Goal: Task Accomplishment & Management: Manage account settings

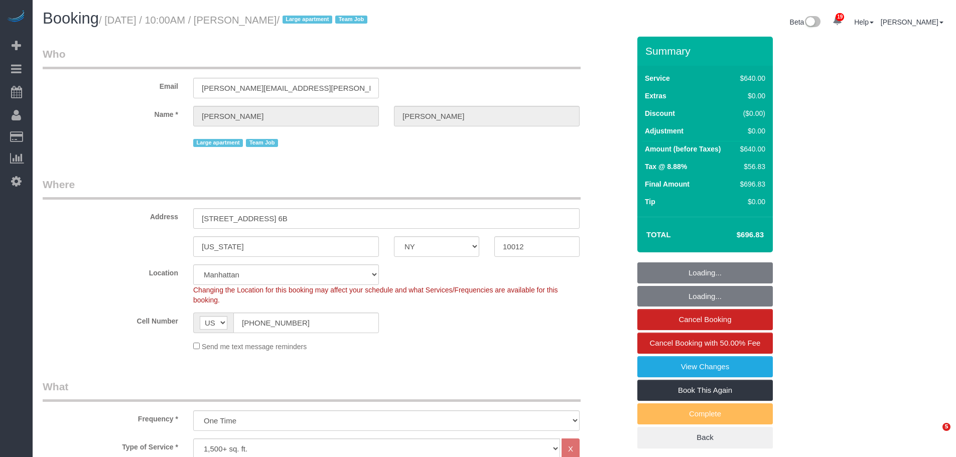
select select "NY"
select select "240"
select select "string:stripe-pm_1S6Gzo4VGloSiKo7bUrrxfkt"
select select "spot1"
select select "number:57"
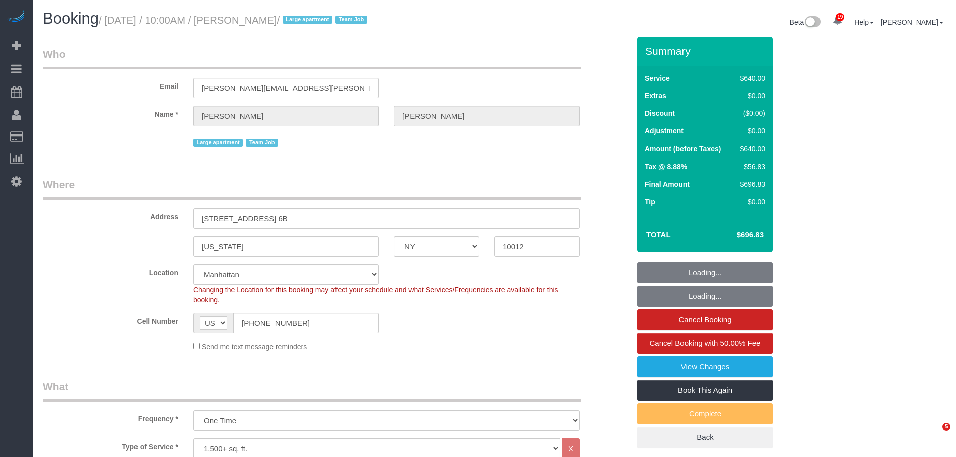
select select "number:72"
select select "number:15"
select select "number:6"
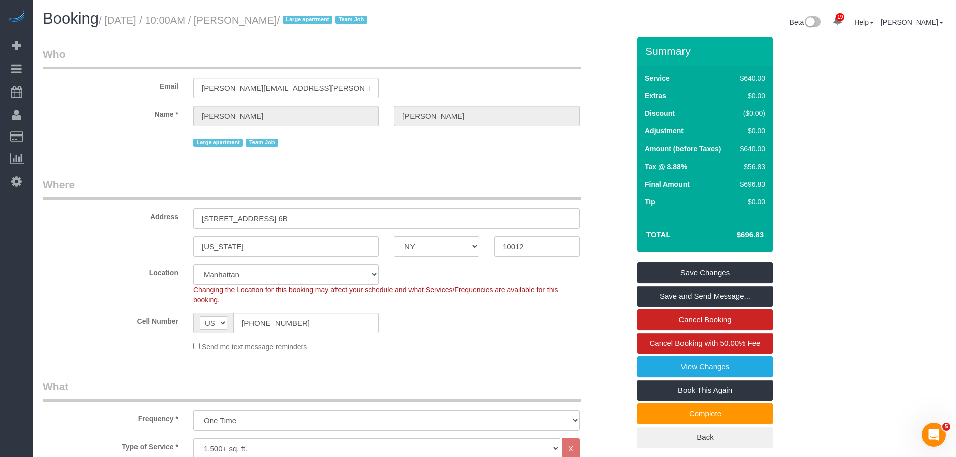
click at [595, 62] on div "Email stephanie.zilberman@gmail.com" at bounding box center [336, 73] width 603 height 52
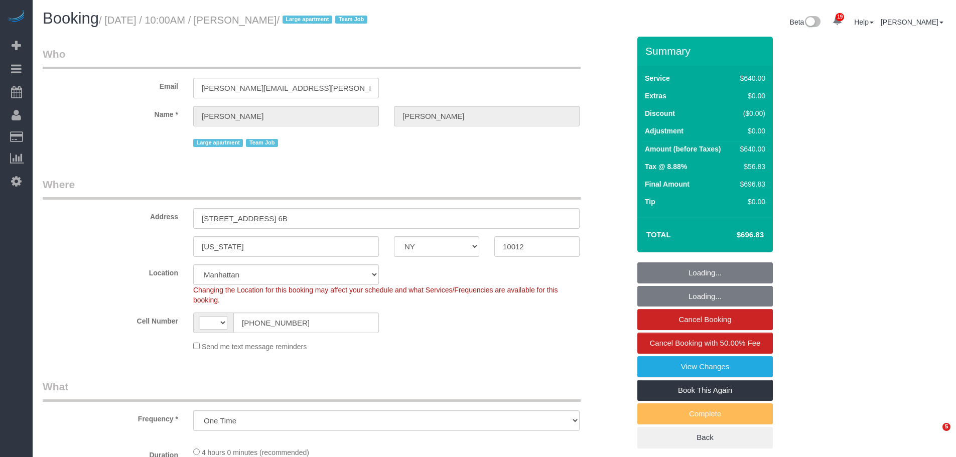
select select "NY"
select select "string:stripe-pm_1S6Gzo4VGloSiKo7bUrrxfkt"
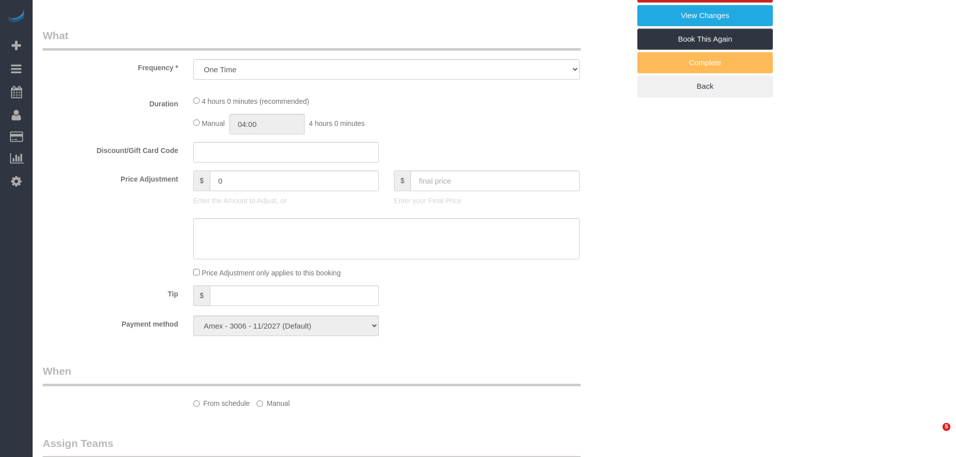
select select "object:809"
select select "string:US"
select select "spot1"
select select "number:57"
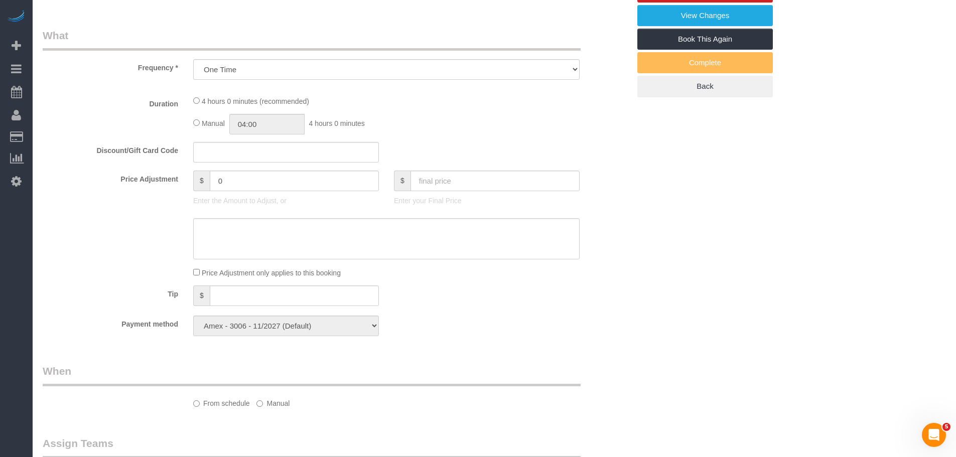
select select "number:72"
select select "number:15"
select select "number:6"
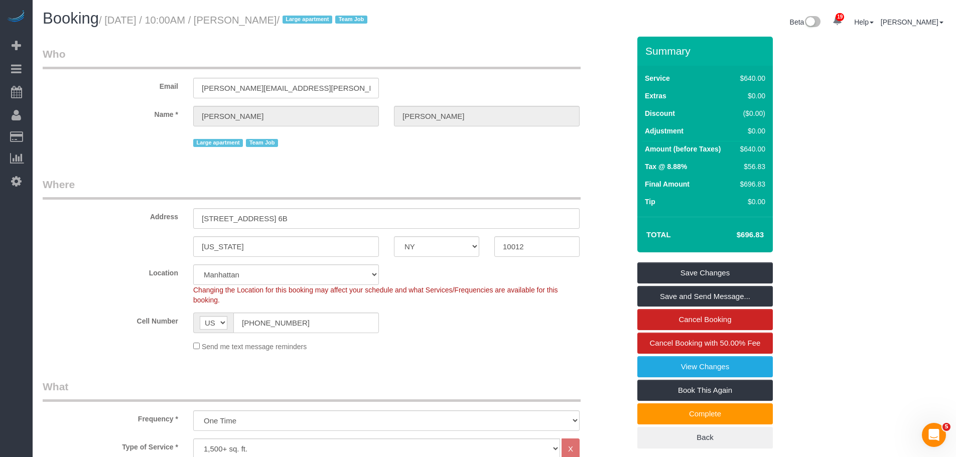
scroll to position [301, 0]
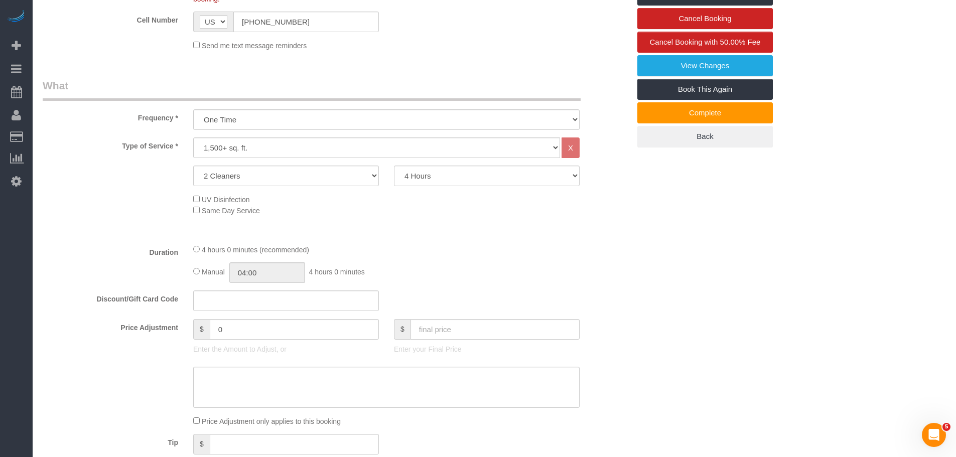
click at [479, 42] on div "Send me text message reminders" at bounding box center [387, 45] width 402 height 11
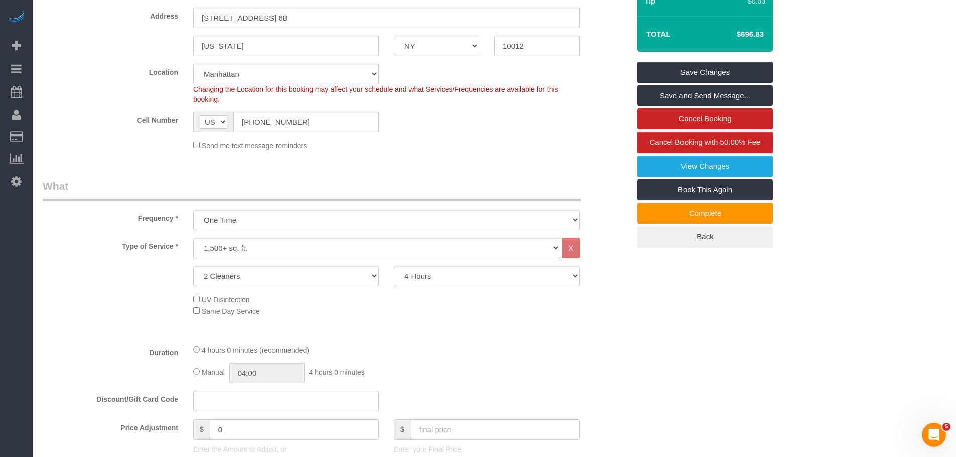
scroll to position [0, 0]
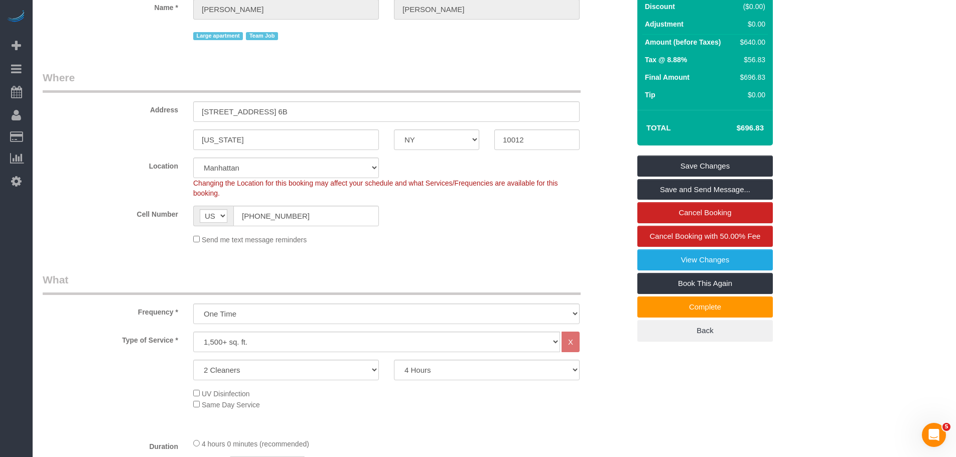
scroll to position [201, 0]
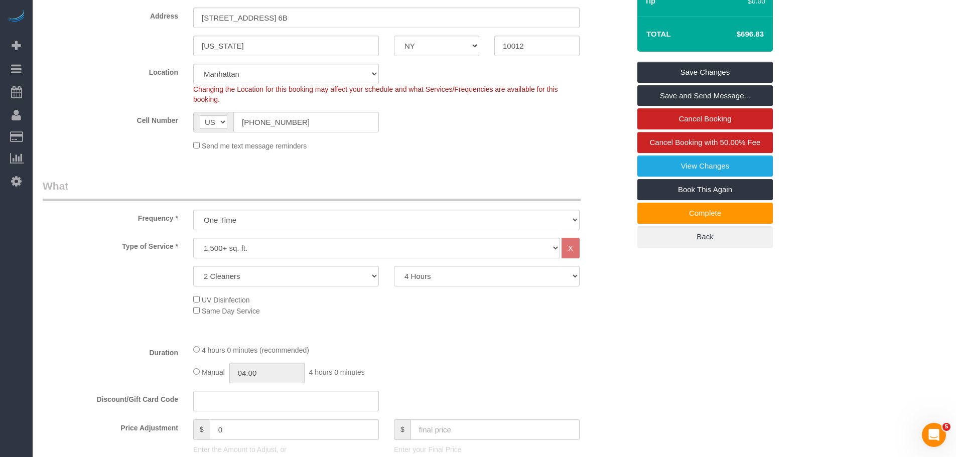
click at [503, 149] on div "Send me text message reminders" at bounding box center [387, 145] width 402 height 11
click at [505, 151] on fieldset "Where Address 151 Wooster Street, Apt. 6B New York AK AL AR AZ CA CO CT DC DE F…" at bounding box center [336, 67] width 587 height 182
click at [501, 149] on div "Send me text message reminders" at bounding box center [387, 145] width 402 height 11
click at [533, 147] on div "Send me text message reminders" at bounding box center [387, 145] width 402 height 11
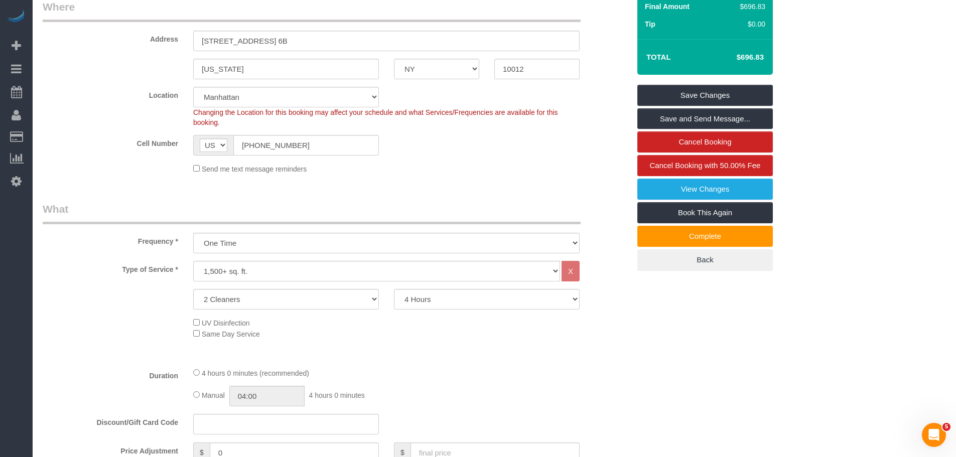
scroll to position [251, 0]
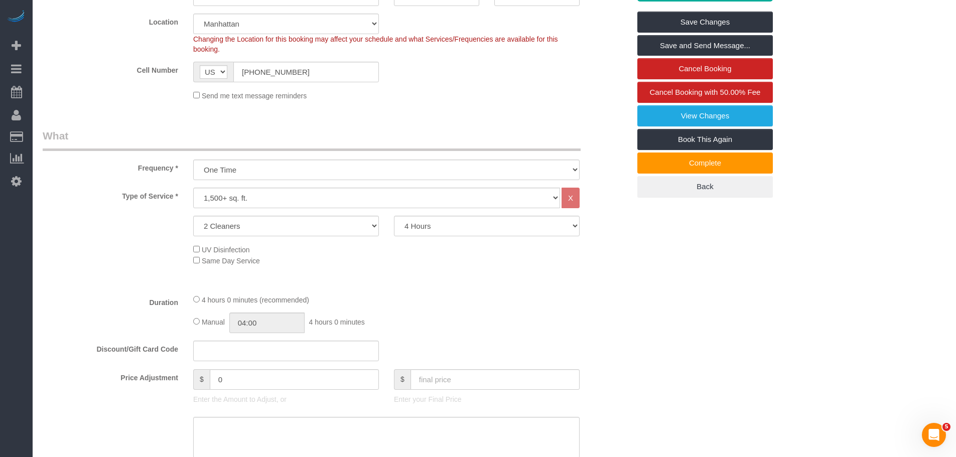
click at [483, 105] on fieldset "Where Address 151 Wooster Street, Apt. 6B New York AK AL AR AZ CA CO CT DC DE F…" at bounding box center [336, 17] width 587 height 182
click at [505, 267] on div "Type of Service * Under 1,000 sq. ft. 1,001 - 1,500 sq. ft. 1,500+ sq. ft. Cust…" at bounding box center [336, 237] width 587 height 98
click at [455, 230] on select "2 Hours 2.5 Hours 3 Hours 3.5 Hours 4 Hours 4.5 Hours 5 Hours 5.5 Hours 6 Hours…" at bounding box center [487, 226] width 186 height 21
select select "300"
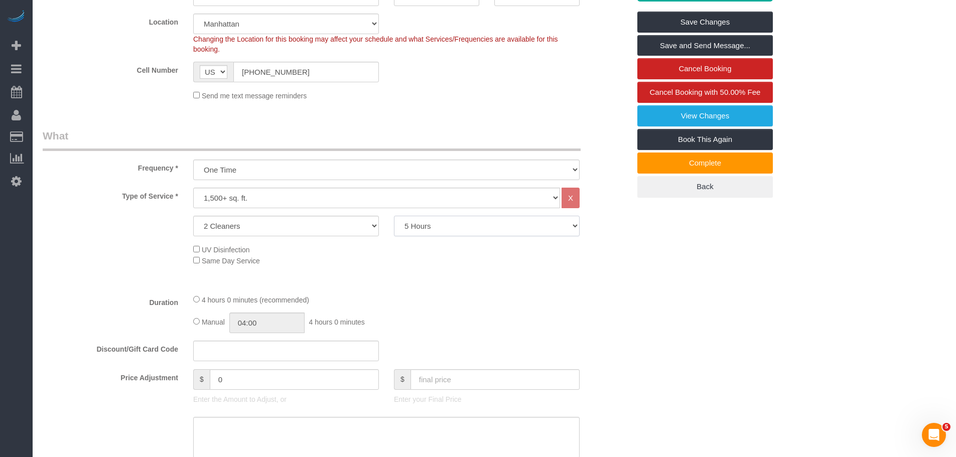
click at [394, 216] on select "2 Hours 2.5 Hours 3 Hours 3.5 Hours 4 Hours 4.5 Hours 5 Hours 5.5 Hours 6 Hours…" at bounding box center [487, 226] width 186 height 21
click at [591, 281] on div "Type of Service * Under 1,000 sq. ft. 1,001 - 1,500 sq. ft. 1,500+ sq. ft. Cust…" at bounding box center [336, 237] width 587 height 98
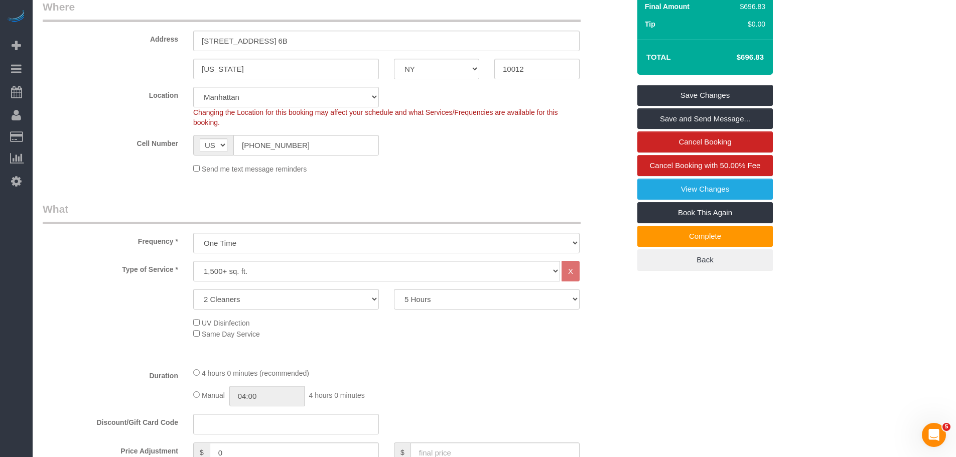
scroll to position [50, 0]
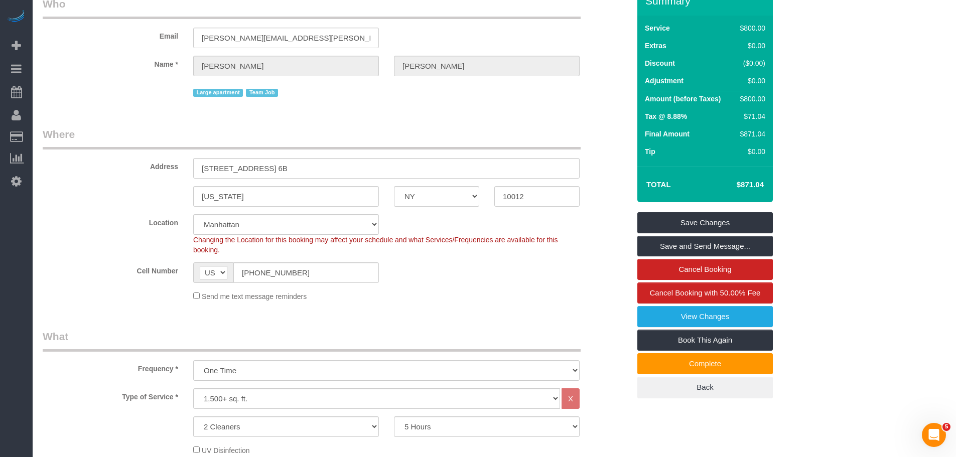
select select "spot42"
drag, startPoint x: 731, startPoint y: 185, endPoint x: 765, endPoint y: 185, distance: 34.1
click at [765, 185] on td "$871.04" at bounding box center [735, 184] width 65 height 25
copy h4 "$871.04"
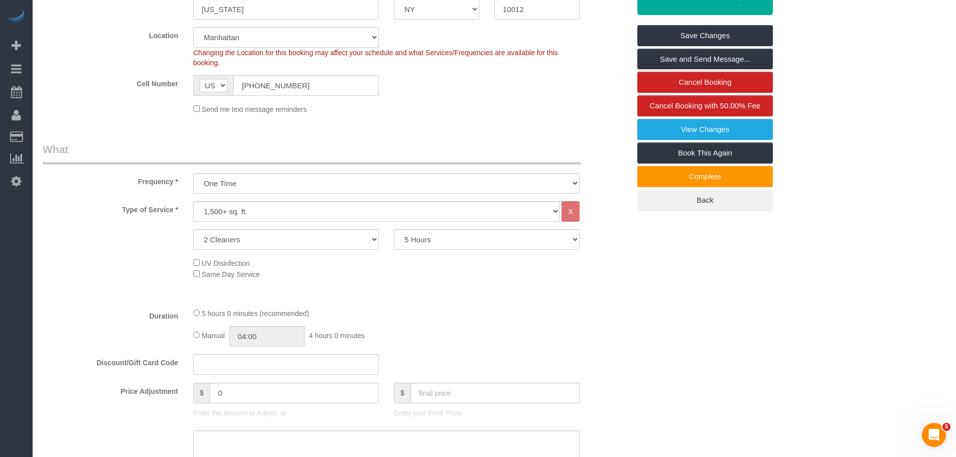
scroll to position [301, 0]
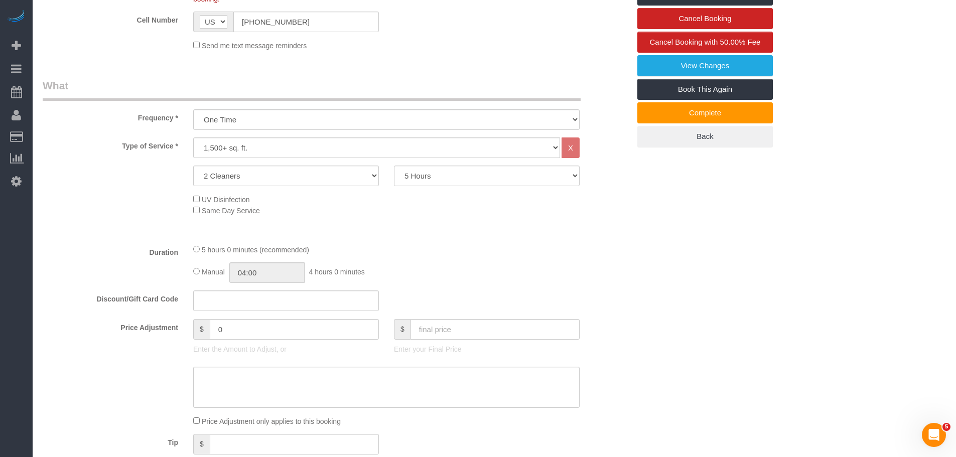
click at [478, 227] on div "Type of Service * Under 1,000 sq. ft. 1,001 - 1,500 sq. ft. 1,500+ sq. ft. Cust…" at bounding box center [336, 187] width 587 height 98
click at [428, 178] on select "2 Hours 2.5 Hours 3 Hours 3.5 Hours 4 Hours 4.5 Hours 5 Hours 5.5 Hours 6 Hours…" at bounding box center [487, 176] width 186 height 21
select select "240"
click at [394, 166] on select "2 Hours 2.5 Hours 3 Hours 3.5 Hours 4 Hours 4.5 Hours 5 Hours 5.5 Hours 6 Hours…" at bounding box center [487, 176] width 186 height 21
click at [610, 231] on div "Type of Service * Under 1,000 sq. ft. 1,001 - 1,500 sq. ft. 1,500+ sq. ft. Cust…" at bounding box center [336, 187] width 587 height 98
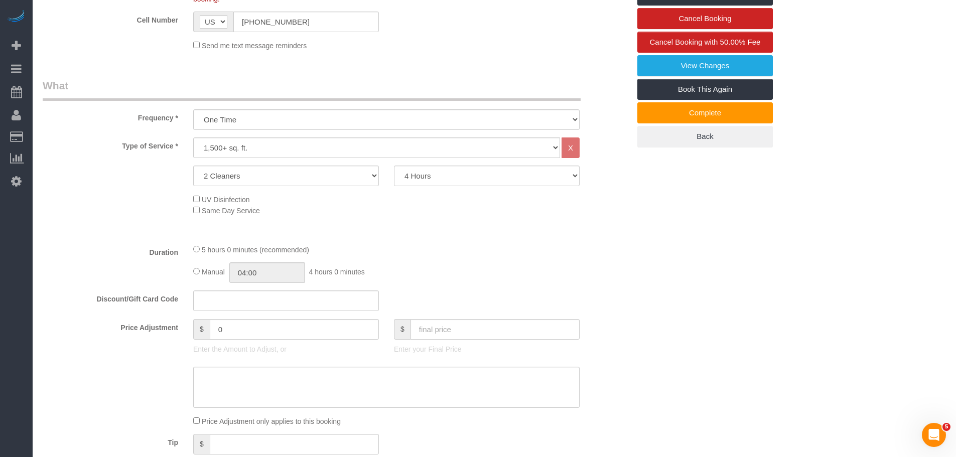
select select "spot83"
drag, startPoint x: 244, startPoint y: 329, endPoint x: 185, endPoint y: 340, distance: 59.9
click at [177, 333] on div "Price Adjustment $ 0 Enter the Amount to Adjust, or $ Enter your Final Price" at bounding box center [336, 339] width 603 height 40
type input "200"
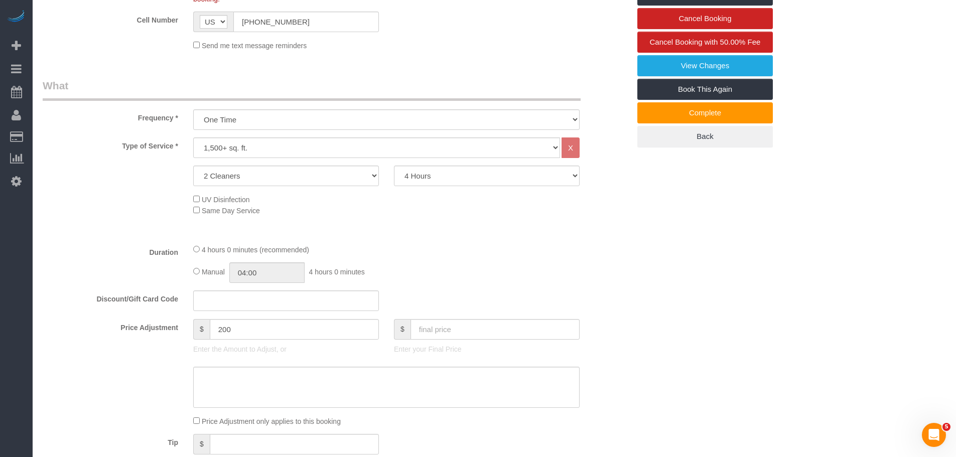
click at [582, 262] on div "4 hours 0 minutes (recommended) Manual 04:00 4 hours 0 minutes" at bounding box center [387, 263] width 402 height 39
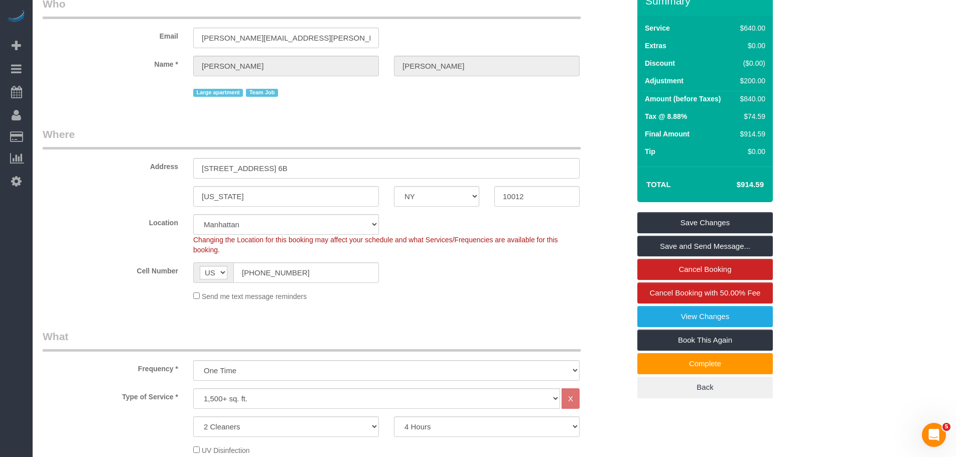
scroll to position [201, 0]
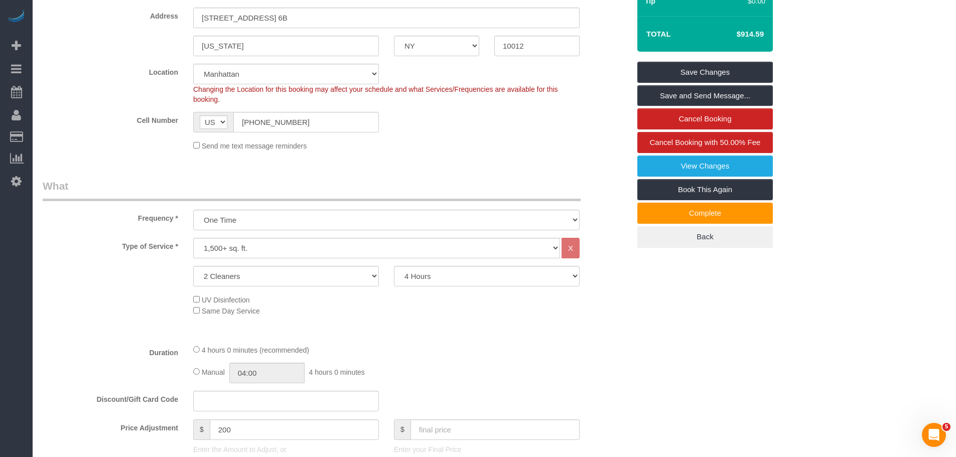
click at [513, 148] on div "Send me text message reminders" at bounding box center [387, 145] width 402 height 11
click at [471, 282] on select "2 Hours 2.5 Hours 3 Hours 3.5 Hours 4 Hours 4.5 Hours 5 Hours 5.5 Hours 6 Hours…" at bounding box center [487, 276] width 186 height 21
select select "270"
click at [394, 266] on select "2 Hours 2.5 Hours 3 Hours 3.5 Hours 4 Hours 4.5 Hours 5 Hours 5.5 Hours 6 Hours…" at bounding box center [487, 276] width 186 height 21
select select "spot124"
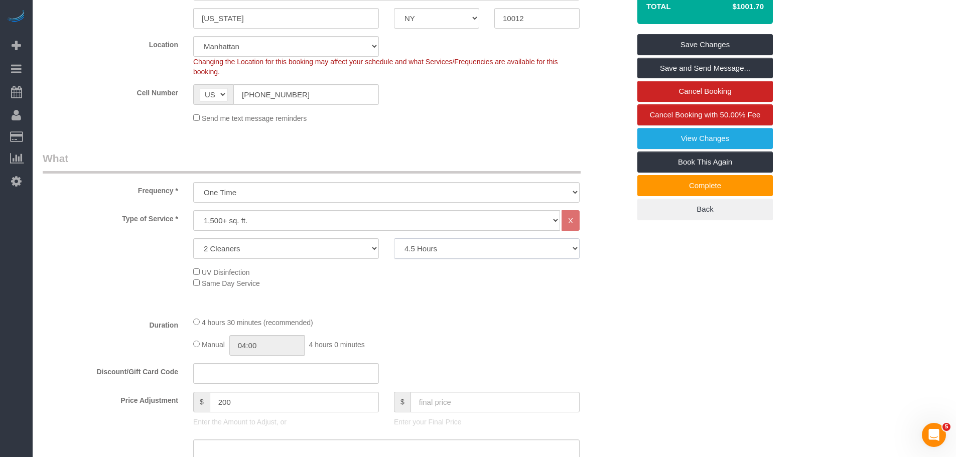
scroll to position [251, 0]
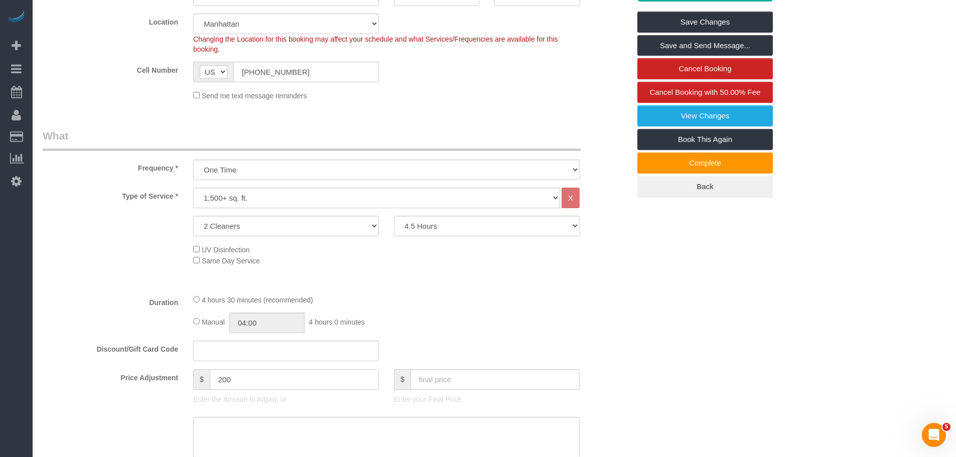
click at [171, 380] on div "Price Adjustment $ 200 Enter the Amount to Adjust, or $ Enter your Final Price" at bounding box center [336, 390] width 603 height 40
click at [455, 84] on sui-booking-location "Location Manhattan Austin Boston Bronx Brooklyn Charlotte Denver New Jersey Por…" at bounding box center [336, 57] width 587 height 87
type input "0"
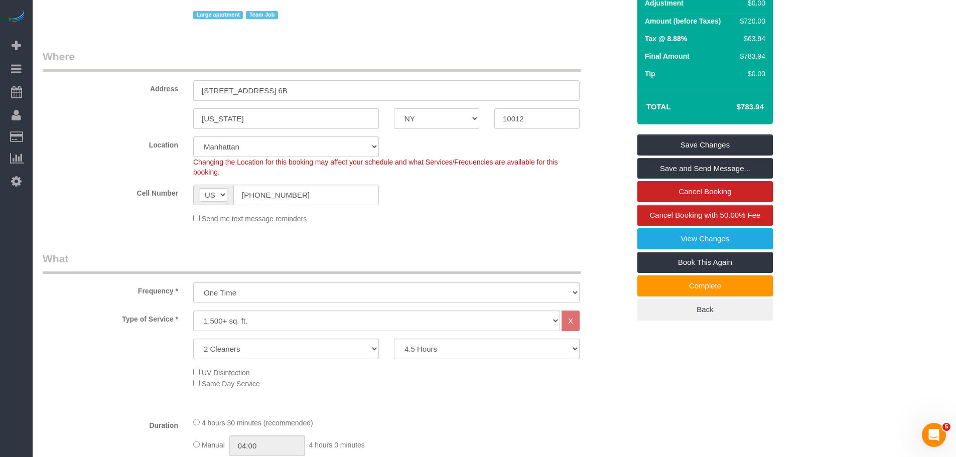
scroll to position [151, 0]
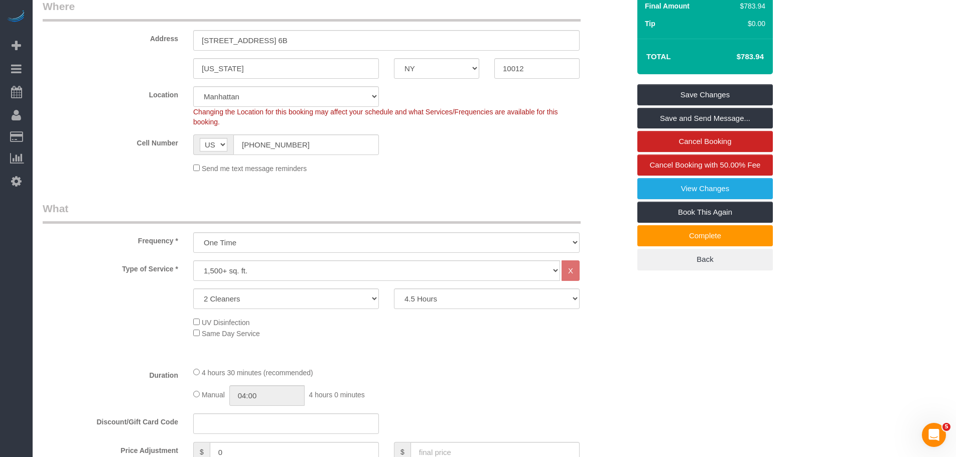
scroll to position [201, 0]
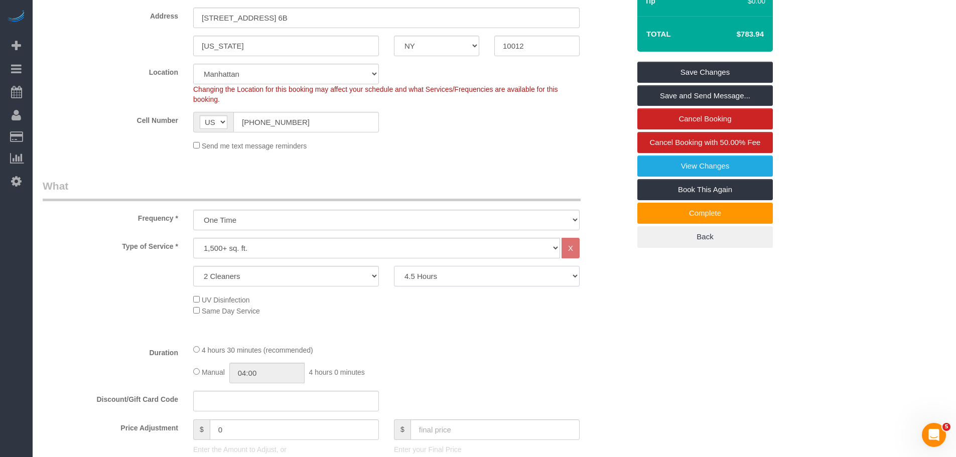
drag, startPoint x: 445, startPoint y: 274, endPoint x: 442, endPoint y: 293, distance: 19.2
click at [445, 274] on select "2 Hours 2.5 Hours 3 Hours 3.5 Hours 4 Hours 4.5 Hours 5 Hours 5.5 Hours 6 Hours…" at bounding box center [487, 276] width 186 height 21
select select "240"
click at [394, 266] on select "2 Hours 2.5 Hours 3 Hours 3.5 Hours 4 Hours 4.5 Hours 5 Hours 5.5 Hours 6 Hours…" at bounding box center [487, 276] width 186 height 21
click at [465, 367] on div "Manual 04:00 4 hours 0 minutes" at bounding box center [386, 373] width 387 height 21
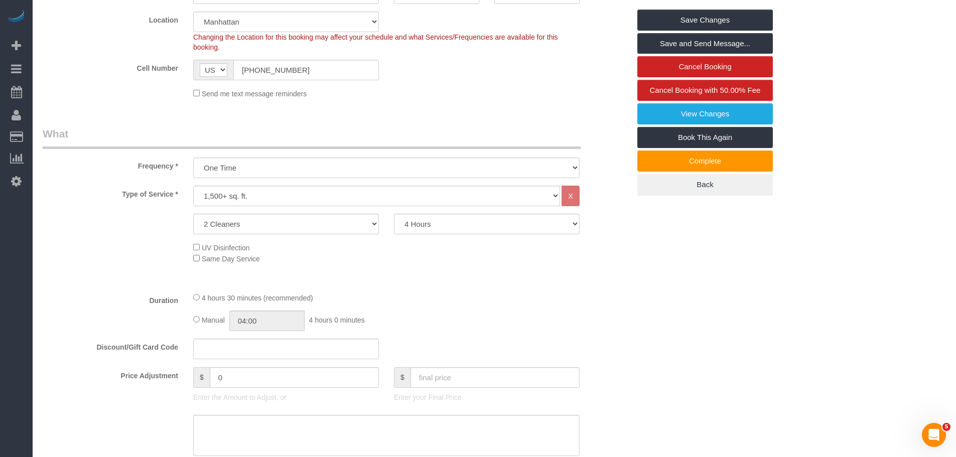
scroll to position [301, 0]
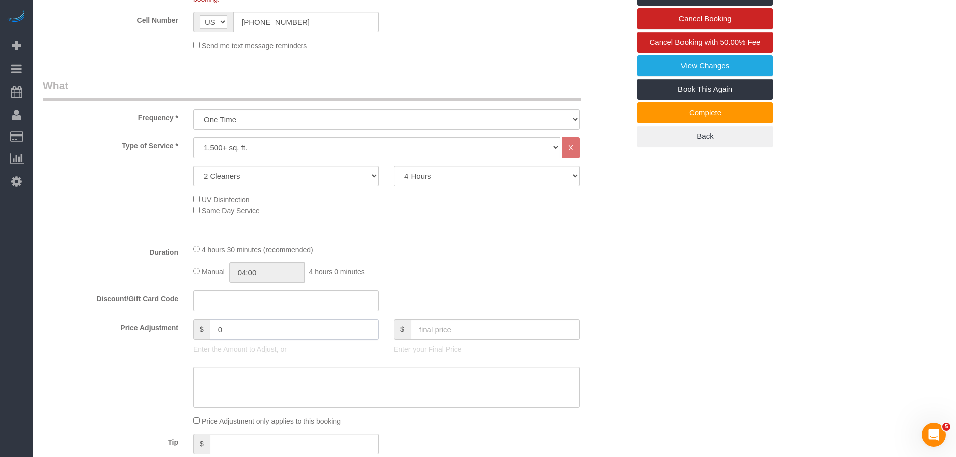
drag, startPoint x: 248, startPoint y: 334, endPoint x: 124, endPoint y: 333, distance: 124.0
click at [119, 333] on div "Price Adjustment $ 0 Enter the Amount to Adjust, or $ Enter your Final Price" at bounding box center [336, 339] width 603 height 40
type input "160"
select select "spot165"
type input "160"
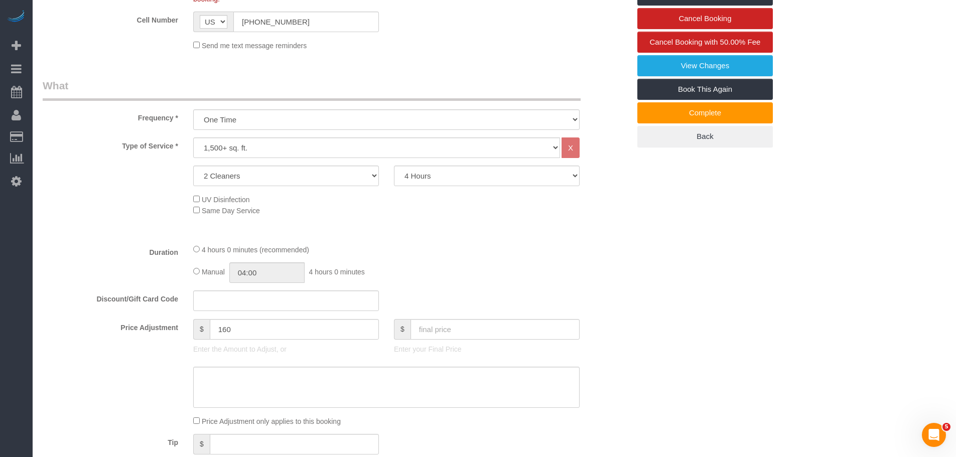
click at [603, 267] on div "Duration 4 hours 0 minutes (recommended) Manual 04:00 4 hours 0 minutes" at bounding box center [336, 263] width 603 height 39
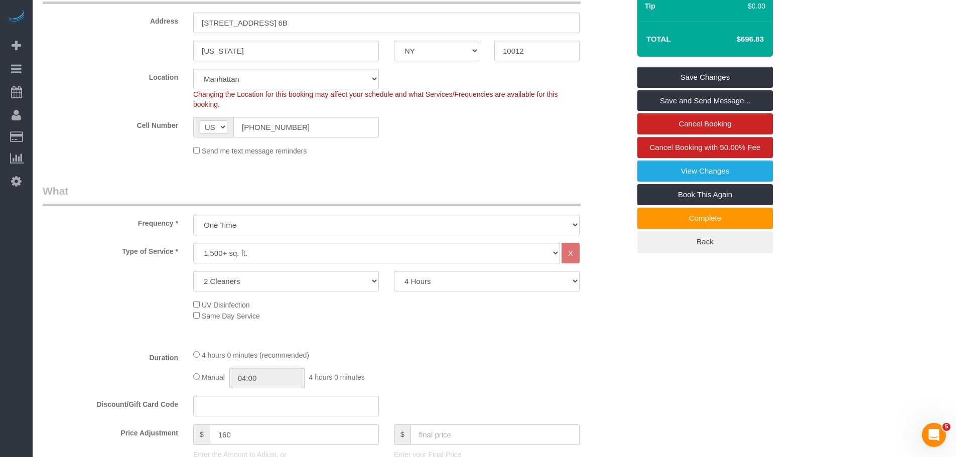
scroll to position [100, 0]
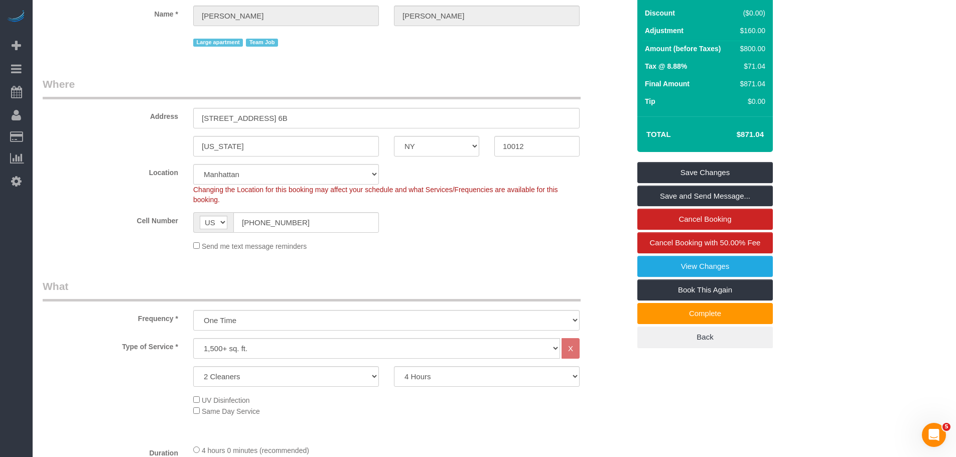
click at [478, 78] on legend "Where" at bounding box center [312, 88] width 538 height 23
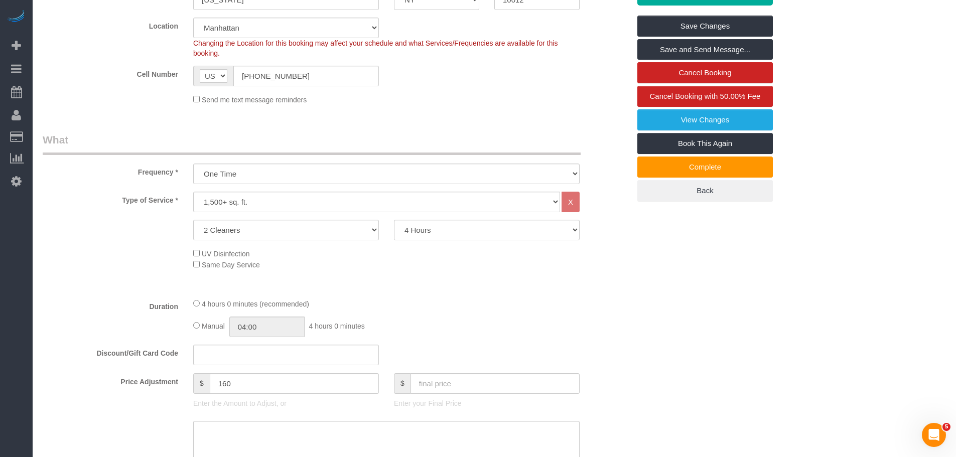
scroll to position [301, 0]
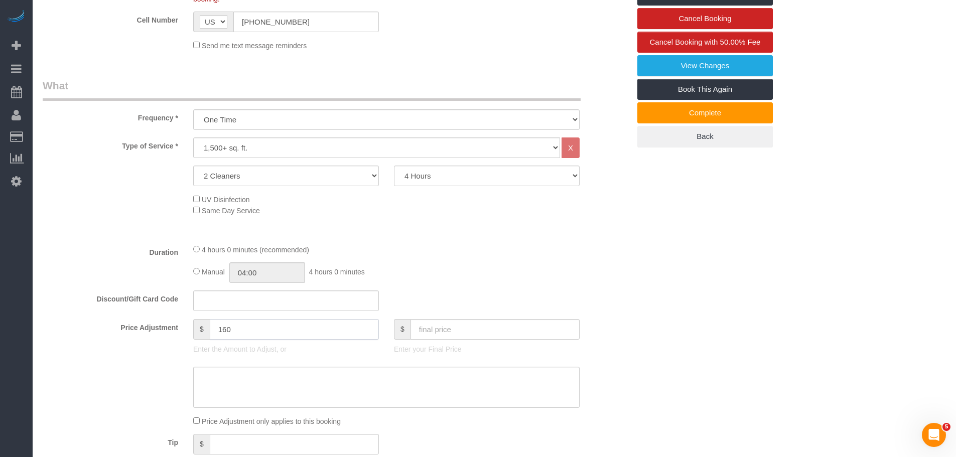
drag, startPoint x: 247, startPoint y: 335, endPoint x: 142, endPoint y: 352, distance: 105.8
click at [147, 352] on div "Price Adjustment $ 160 Enter the Amount to Adjust, or $ Enter your Final Price" at bounding box center [336, 339] width 603 height 40
type input "120"
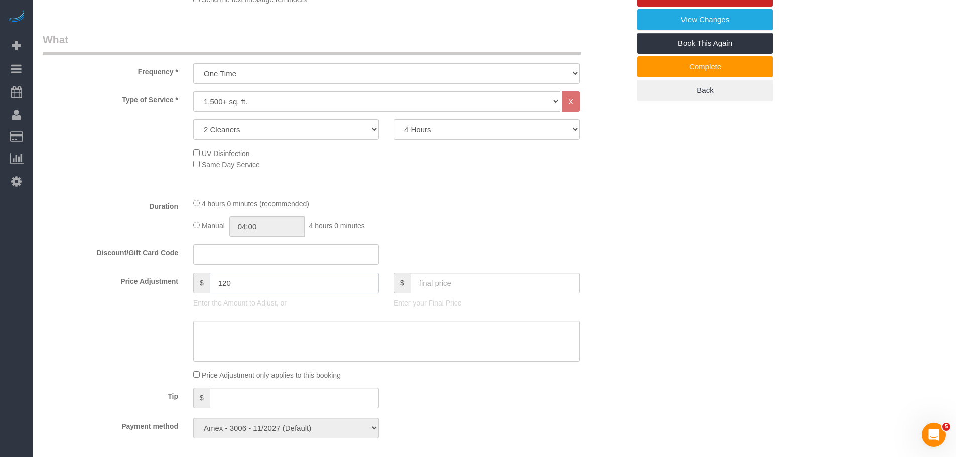
scroll to position [351, 0]
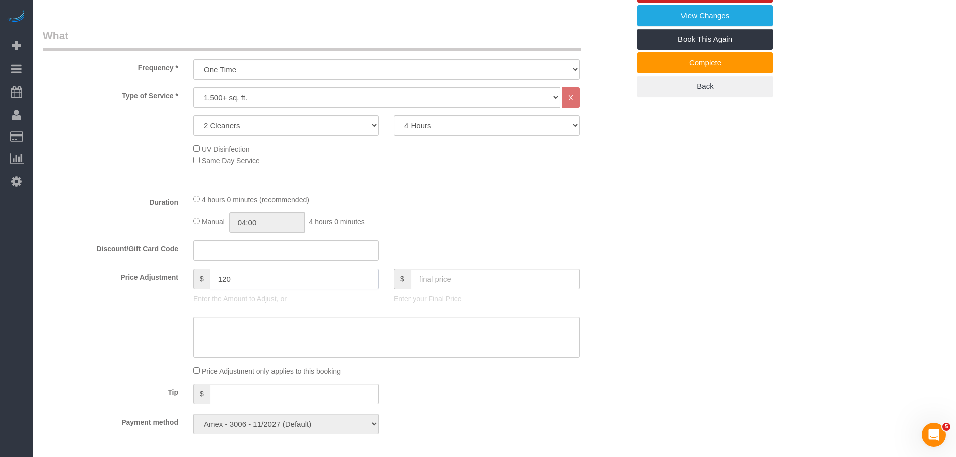
drag, startPoint x: 202, startPoint y: 280, endPoint x: 246, endPoint y: 288, distance: 43.9
click at [184, 282] on div "Price Adjustment $ 120 Enter the Amount to Adjust, or $ Enter your Final Price" at bounding box center [336, 289] width 603 height 40
drag, startPoint x: 473, startPoint y: 130, endPoint x: 473, endPoint y: 136, distance: 6.0
click at [473, 130] on select "2 Hours 2.5 Hours 3 Hours 3.5 Hours 4 Hours 4.5 Hours 5 Hours 5.5 Hours 6 Hours…" at bounding box center [487, 125] width 186 height 21
select select "270"
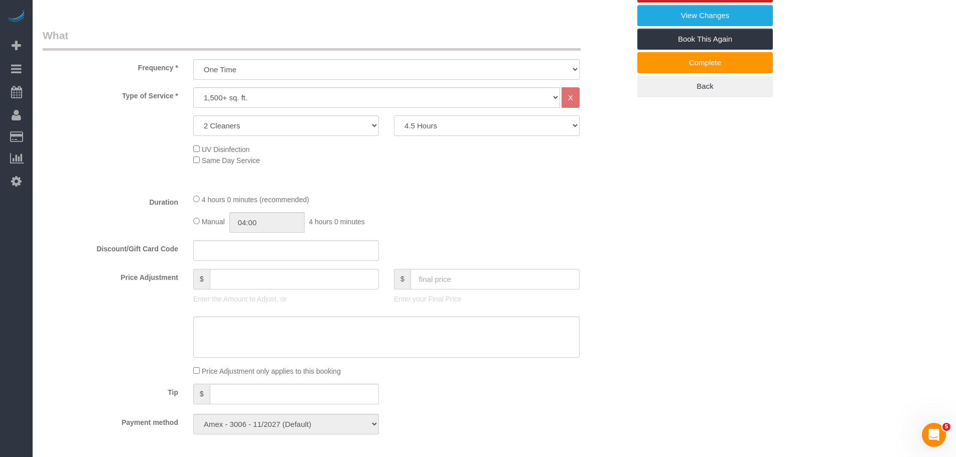
click at [394, 115] on select "2 Hours 2.5 Hours 3 Hours 3.5 Hours 4 Hours 4.5 Hours 5 Hours 5.5 Hours 6 Hours…" at bounding box center [487, 125] width 186 height 21
click at [673, 199] on div "Who Email stephanie.zilberman@gmail.com Name * Stephanie Zilberman Large apartm…" at bounding box center [495, 419] width 904 height 1469
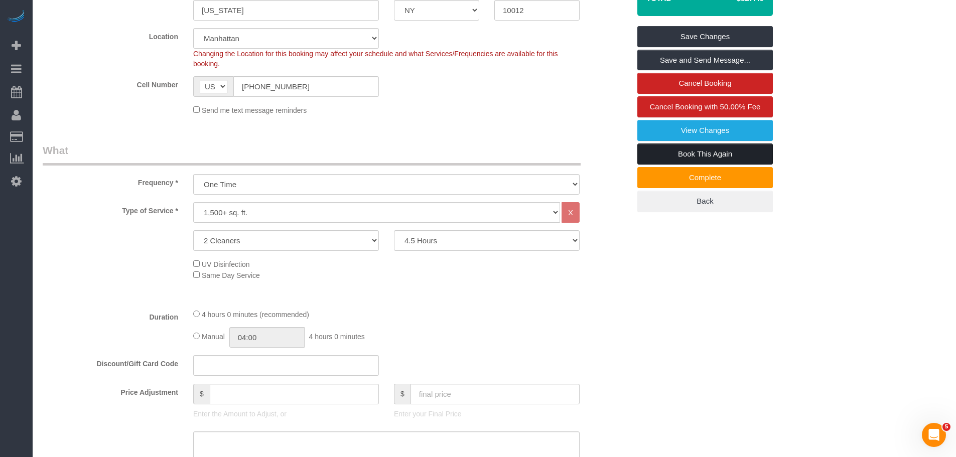
scroll to position [100, 0]
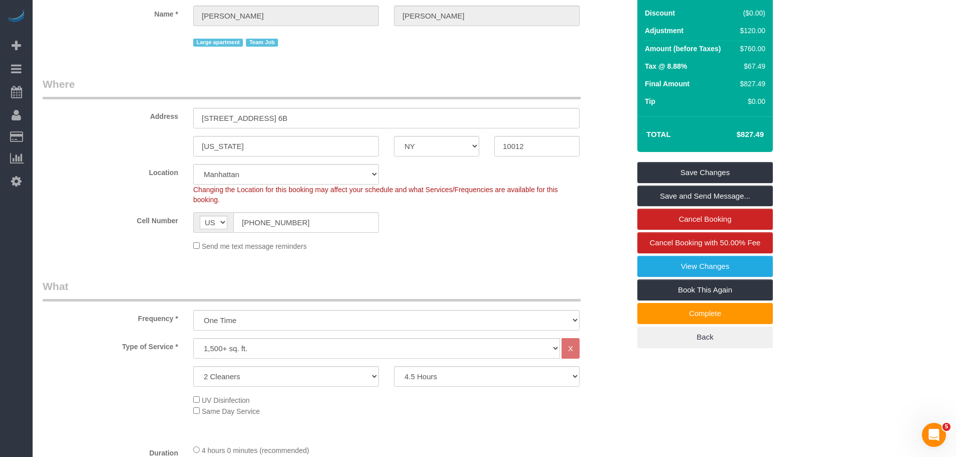
type input "0"
select select "spot206"
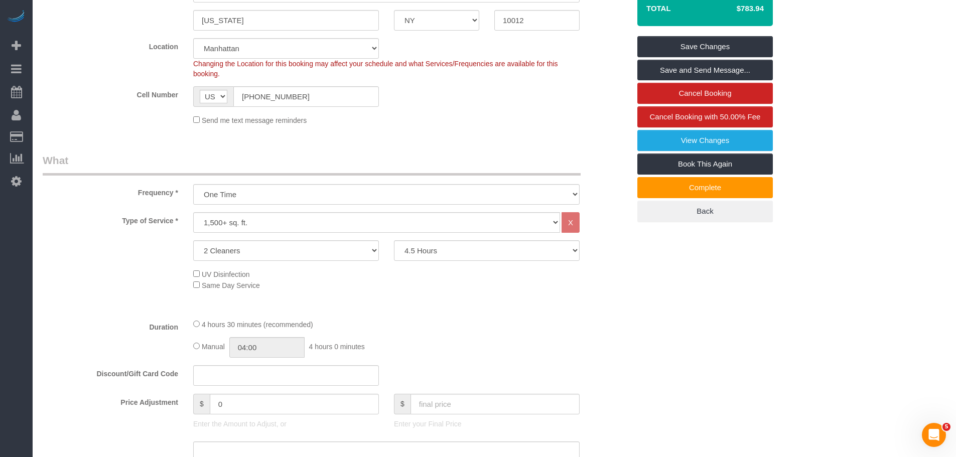
scroll to position [251, 0]
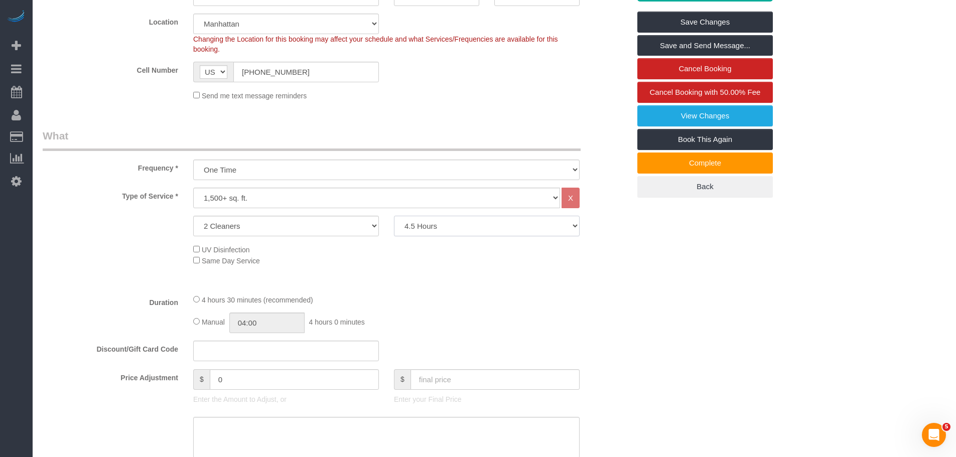
click at [470, 233] on select "2 Hours 2.5 Hours 3 Hours 3.5 Hours 4 Hours 4.5 Hours 5 Hours 5.5 Hours 6 Hours…" at bounding box center [487, 226] width 186 height 21
select select "240"
click at [394, 216] on select "2 Hours 2.5 Hours 3 Hours 3.5 Hours 4 Hours 4.5 Hours 5 Hours 5.5 Hours 6 Hours…" at bounding box center [487, 226] width 186 height 21
click at [541, 280] on div "Type of Service * Under 1,000 sq. ft. 1,001 - 1,500 sq. ft. 1,500+ sq. ft. Cust…" at bounding box center [336, 237] width 587 height 98
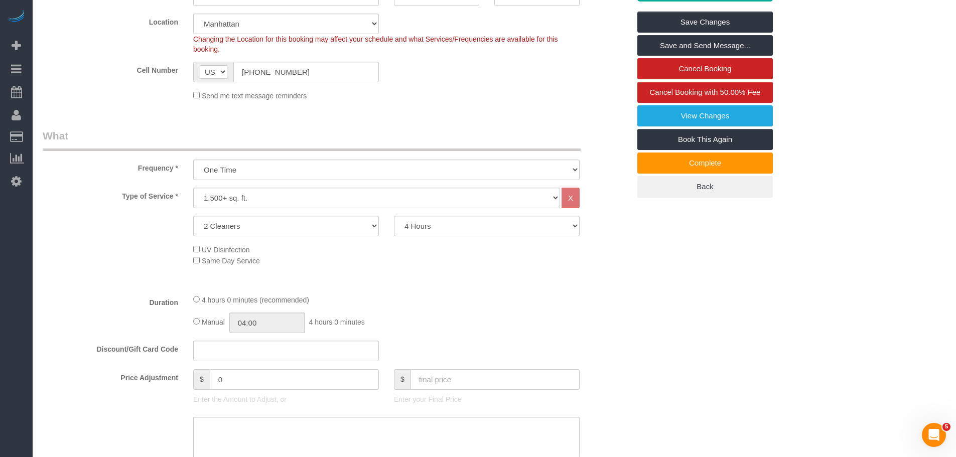
select select "spot247"
click at [559, 291] on fieldset "What Frequency * One Time Weekly (20% Off) - 20.00% Every 2 Weeks (15% Off) - 1…" at bounding box center [336, 336] width 587 height 414
click at [541, 291] on fieldset "What Frequency * One Time Weekly (20% Off) - 20.00% Every 2 Weeks (15% Off) - 1…" at bounding box center [336, 336] width 587 height 414
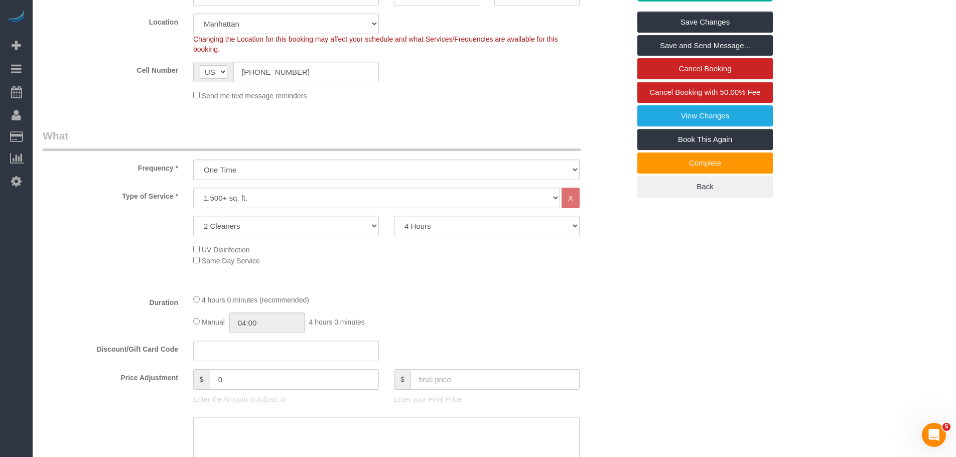
drag, startPoint x: 250, startPoint y: 377, endPoint x: 132, endPoint y: 378, distance: 118.5
click at [132, 378] on div "Price Adjustment $ 0 Enter the Amount to Adjust, or $ Enter your Final Price" at bounding box center [336, 390] width 603 height 40
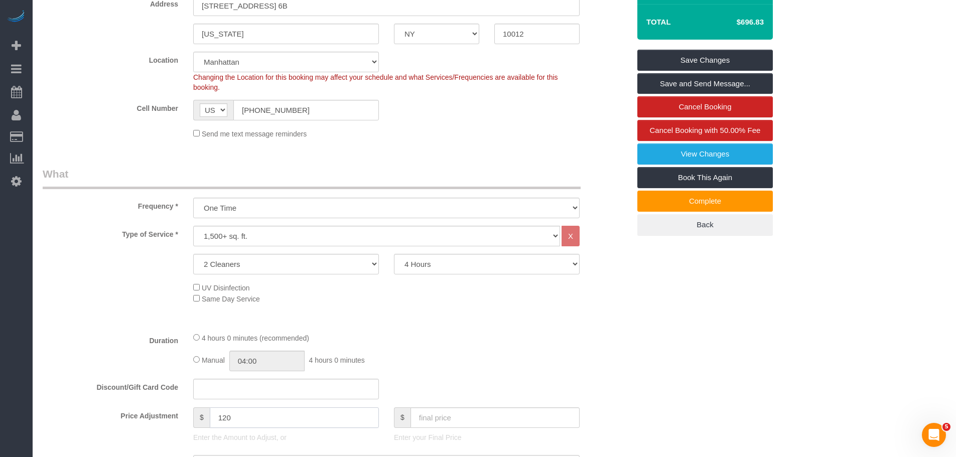
scroll to position [151, 0]
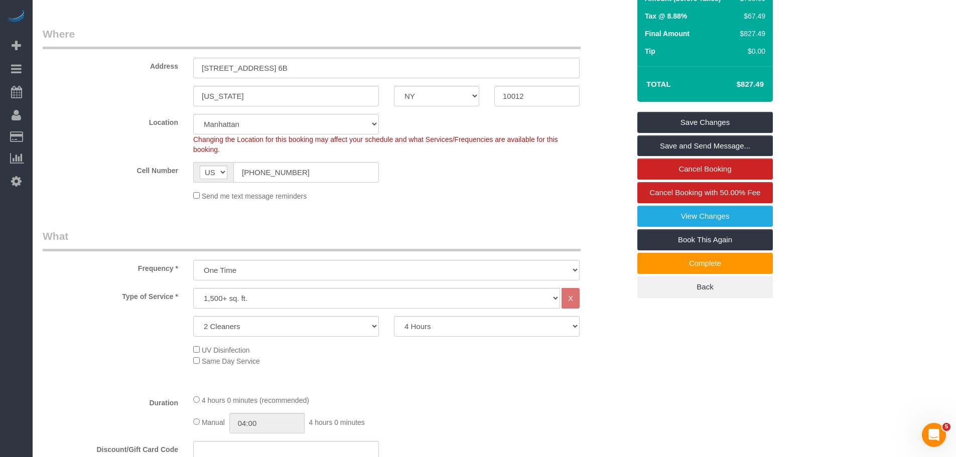
type input "120"
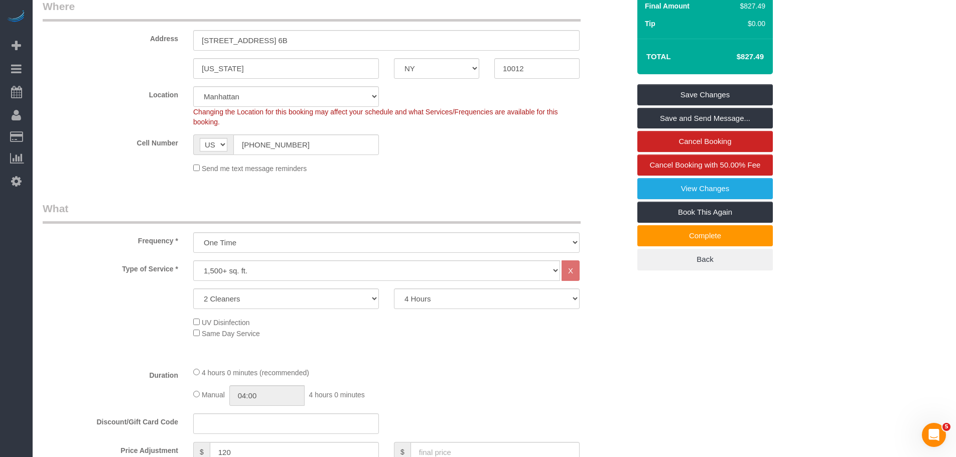
scroll to position [201, 0]
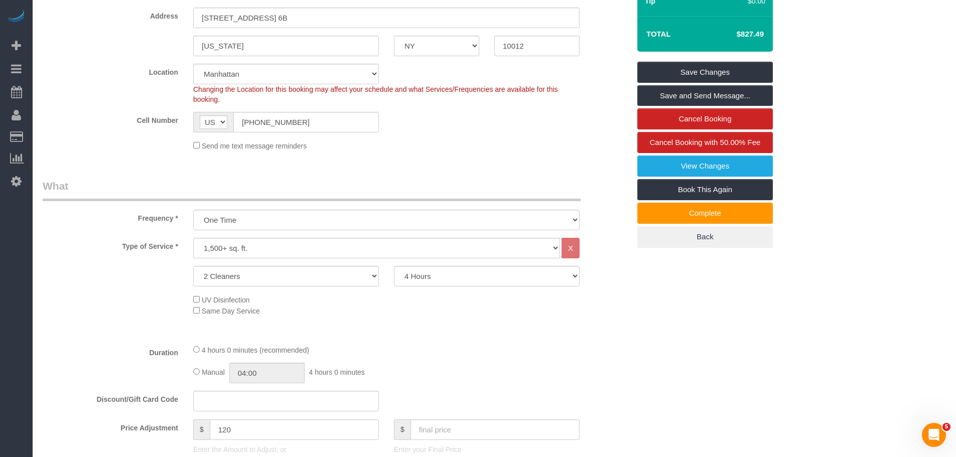
click at [474, 158] on fieldset "Where Address 151 Wooster Street, Apt. 6B New York AK AL AR AZ CA CO CT DC DE F…" at bounding box center [336, 67] width 587 height 182
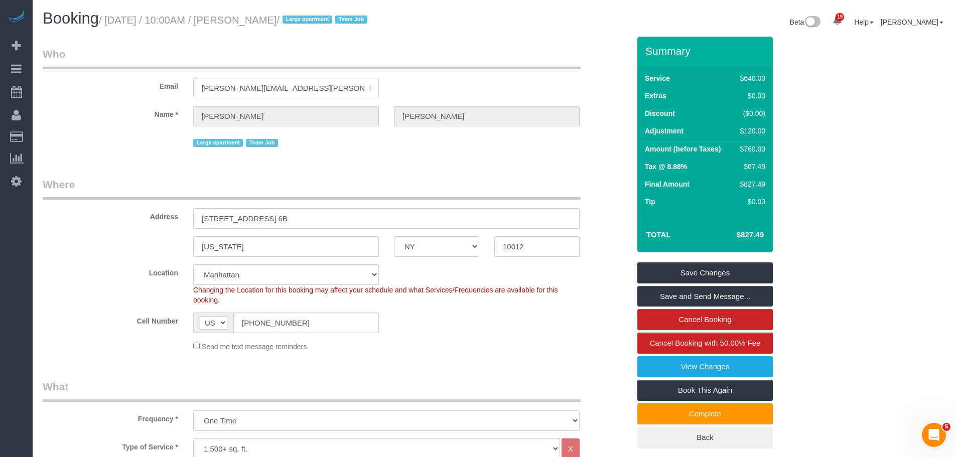
click at [275, 25] on small "/ September 15, 2025 / 10:00AM / Stephanie Zilberman / Large apartment Team Job" at bounding box center [235, 20] width 272 height 11
drag, startPoint x: 275, startPoint y: 25, endPoint x: 324, endPoint y: 20, distance: 49.5
click at [275, 25] on small "/ September 15, 2025 / 10:00AM / Stephanie Zilberman / Large apartment Team Job" at bounding box center [235, 20] width 272 height 11
click at [331, 17] on small "/ September 15, 2025 / 10:00AM / Stephanie Zilberman / Large apartment Team Job" at bounding box center [235, 20] width 272 height 11
copy small "Stephanie Zilberman"
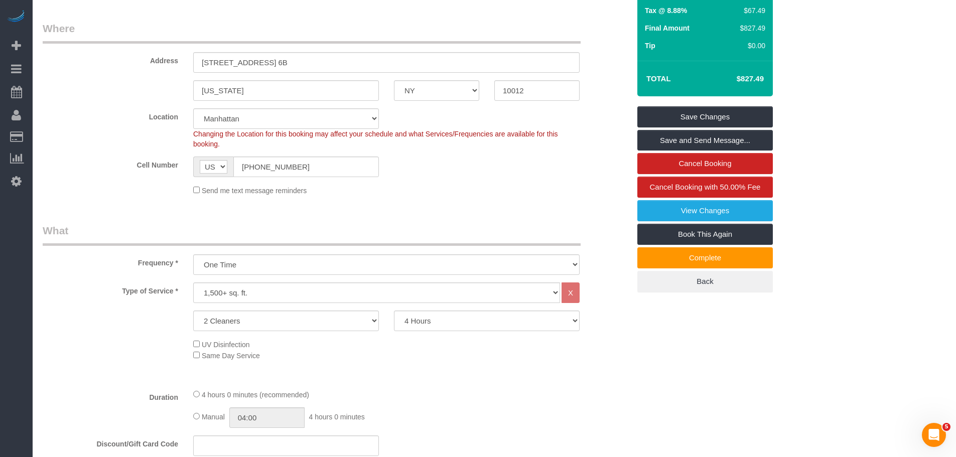
scroll to position [201, 0]
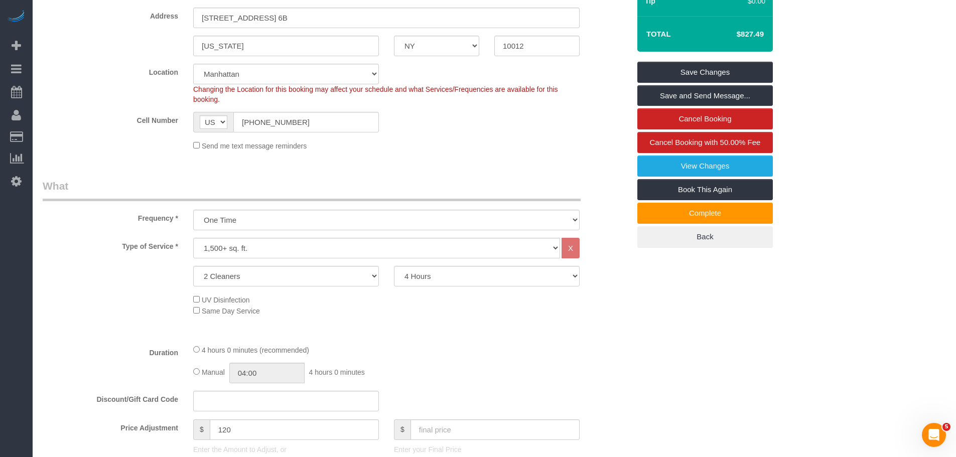
drag, startPoint x: 751, startPoint y: 31, endPoint x: 774, endPoint y: 37, distance: 23.9
click at [775, 35] on div "Summary Service $640.00 Extras $0.00 Discount ($0.00) Adjustment $120.00 Amount…" at bounding box center [743, 52] width 226 height 432
copy table "Total"
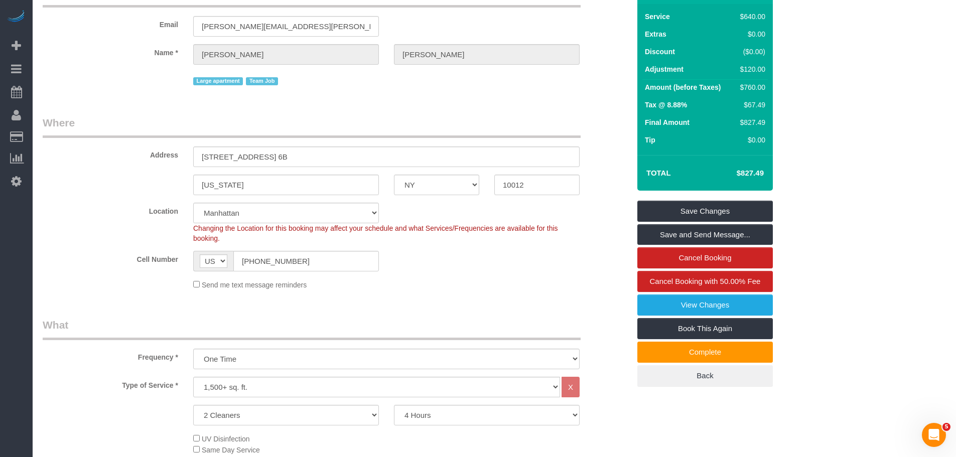
scroll to position [0, 0]
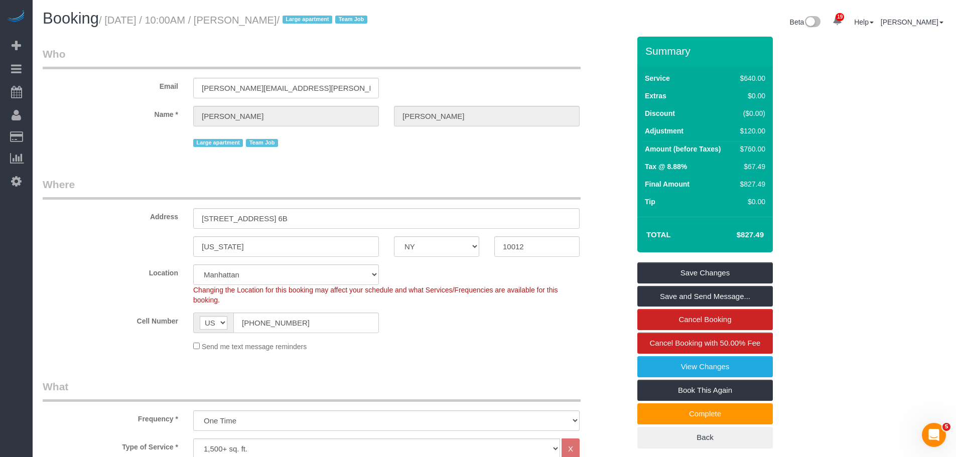
click at [501, 84] on div "Email stephanie.zilberman@gmail.com" at bounding box center [336, 73] width 603 height 52
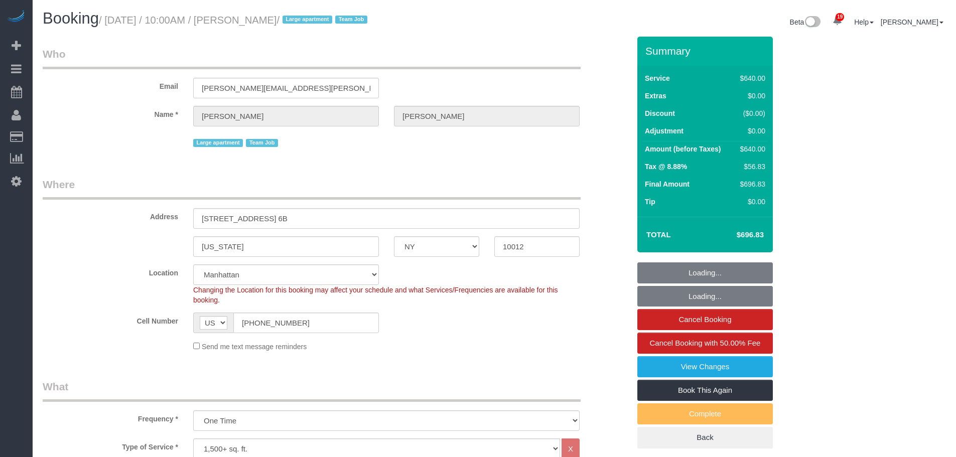
select select "NY"
select select "240"
select select "string:stripe-pm_1S6Gzo4VGloSiKo7bUrrxfkt"
select select "spot1"
select select "number:57"
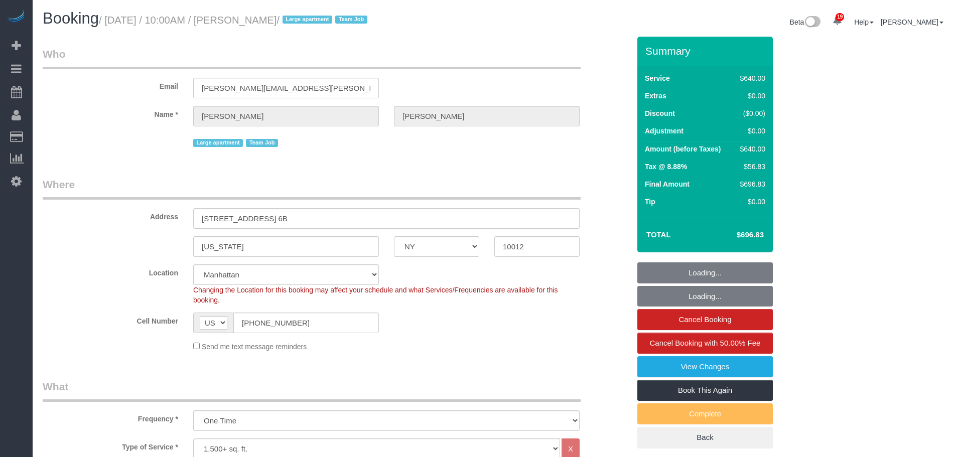
select select "number:72"
select select "number:15"
select select "number:6"
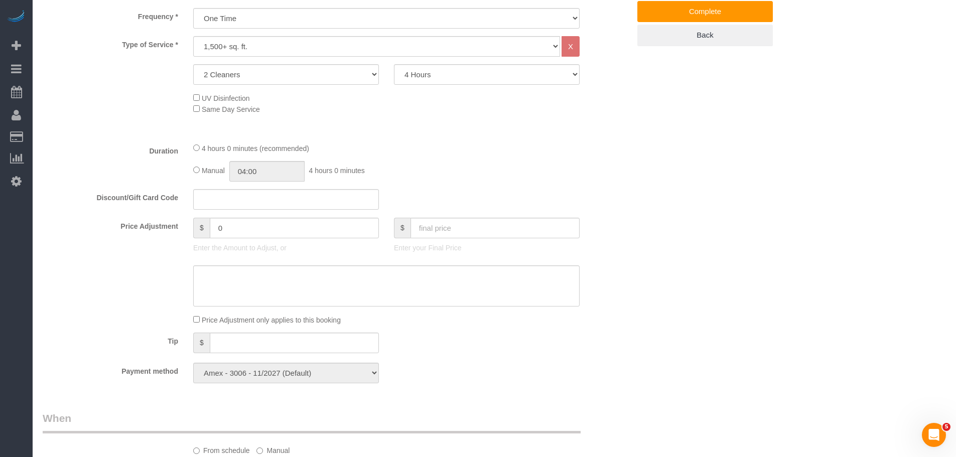
scroll to position [402, 0]
click at [138, 228] on div "Price Adjustment $ 0 Enter the Amount to Adjust, or $ Enter your Final Price" at bounding box center [336, 239] width 603 height 40
type input "120"
click at [245, 287] on textarea at bounding box center [386, 287] width 387 height 41
type textarea "e"
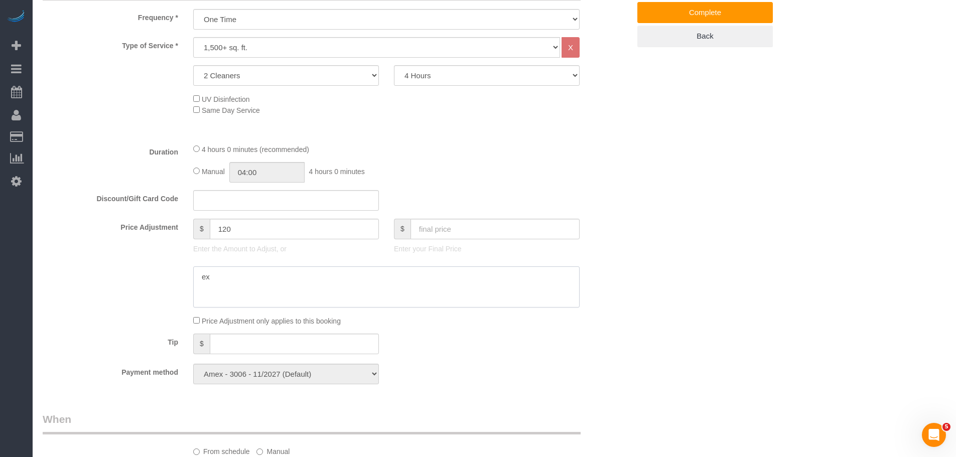
type textarea "e"
type textarea "extra 1 hour and 30min"
click at [585, 148] on div "4 hours 0 minutes (recommended) Manual 04:00 4 hours 0 minutes" at bounding box center [387, 163] width 402 height 39
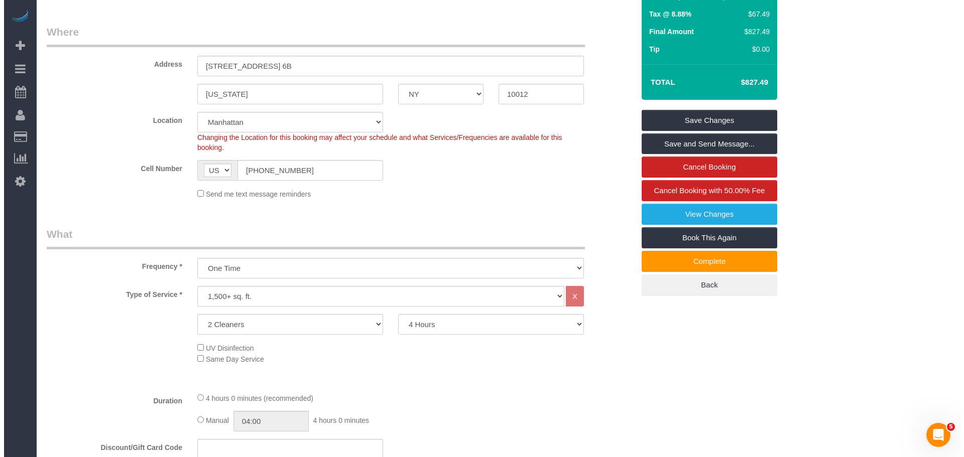
scroll to position [151, 0]
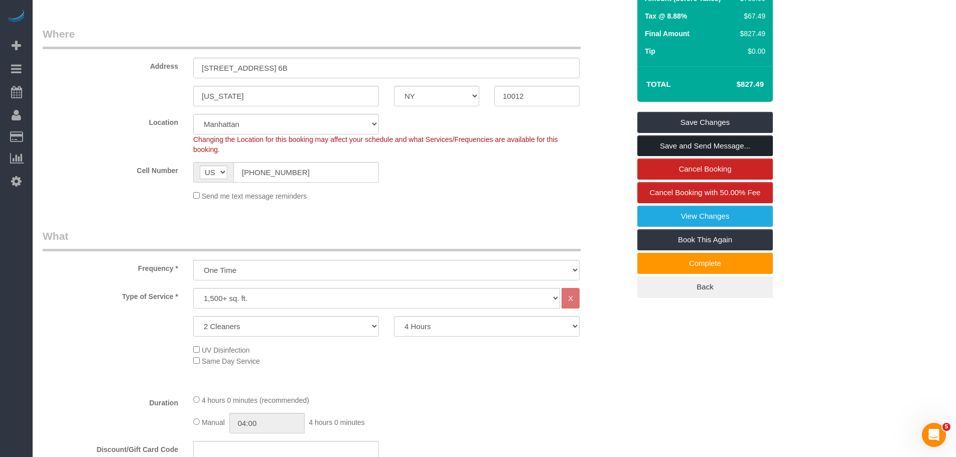
click at [730, 141] on link "Save and Send Message..." at bounding box center [706, 146] width 136 height 21
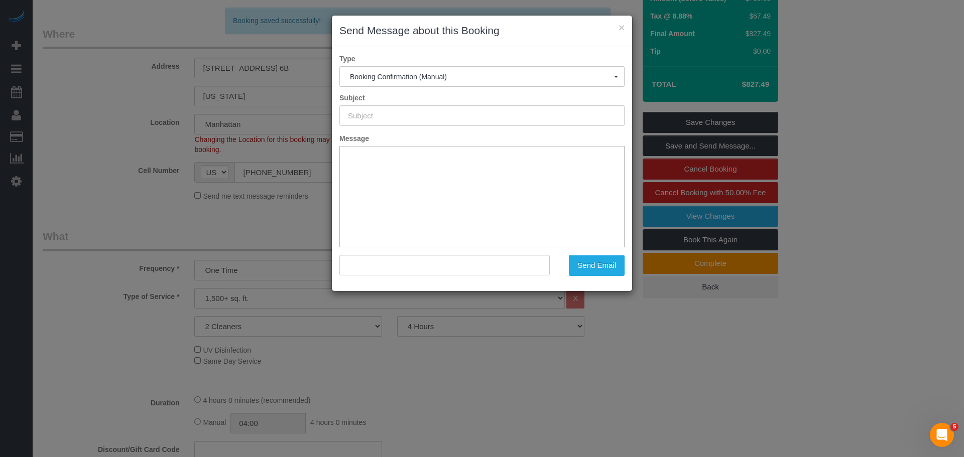
type input "Cleaning Confirmed for 09/15/2025 at 10:00am"
type input ""Stephanie Zilberman" <stephanie.zilberman@gmail.com>"
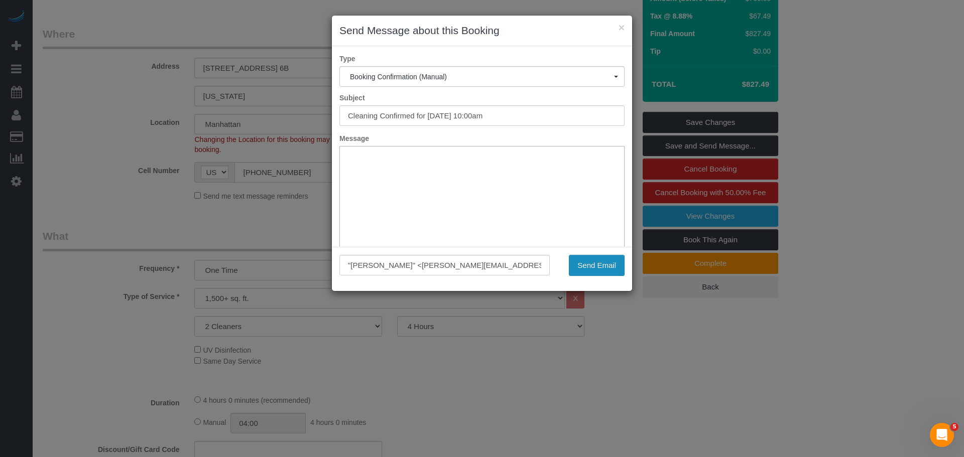
drag, startPoint x: 590, startPoint y: 265, endPoint x: 608, endPoint y: 269, distance: 17.9
click at [590, 265] on button "Send Email" at bounding box center [597, 265] width 56 height 21
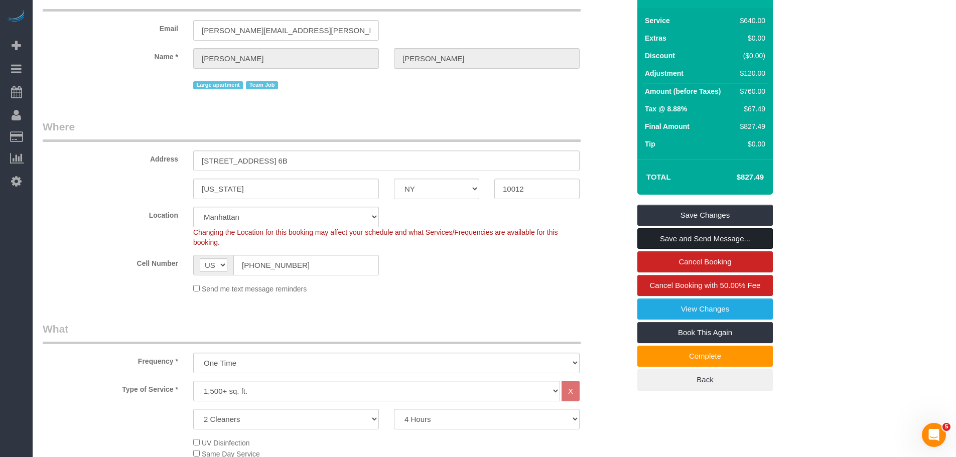
scroll to position [0, 0]
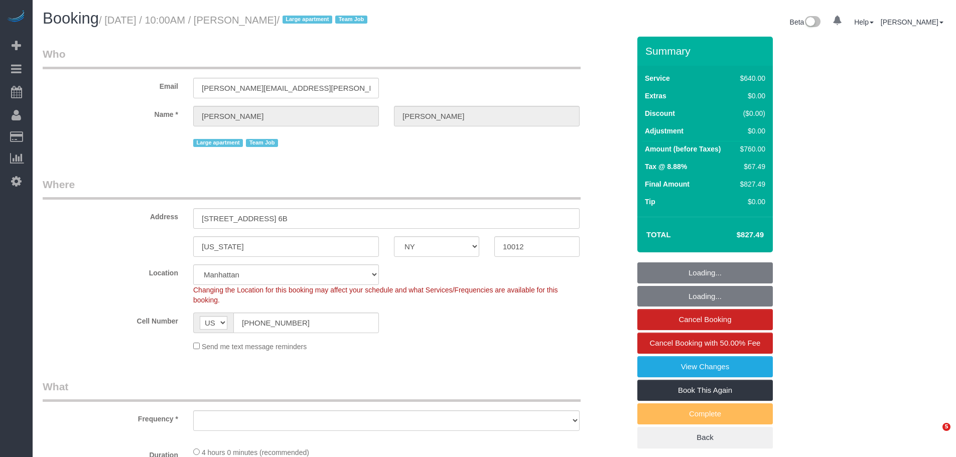
select select "NY"
select select "string:stripe-pm_1S6Gzo4VGloSiKo7bUrrxfkt"
select select "object:805"
select select "240"
select select "spot1"
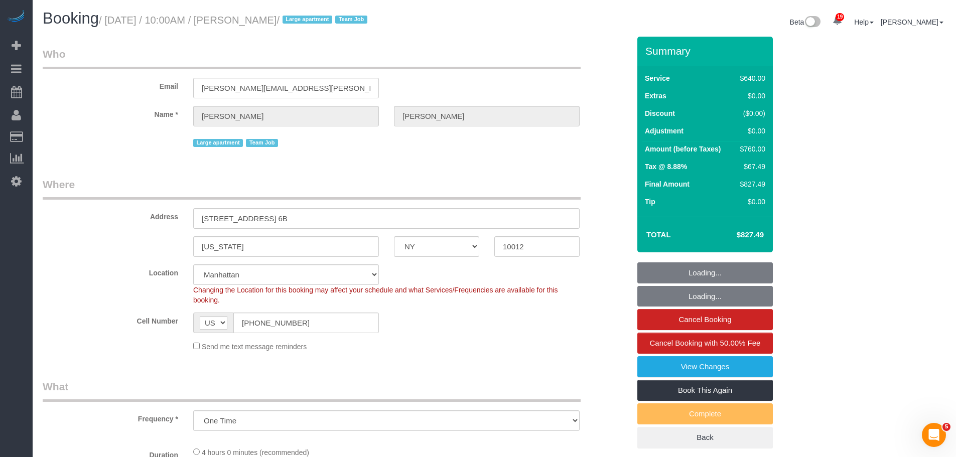
select select "number:57"
select select "number:72"
select select "number:15"
select select "number:6"
select select "object:1050"
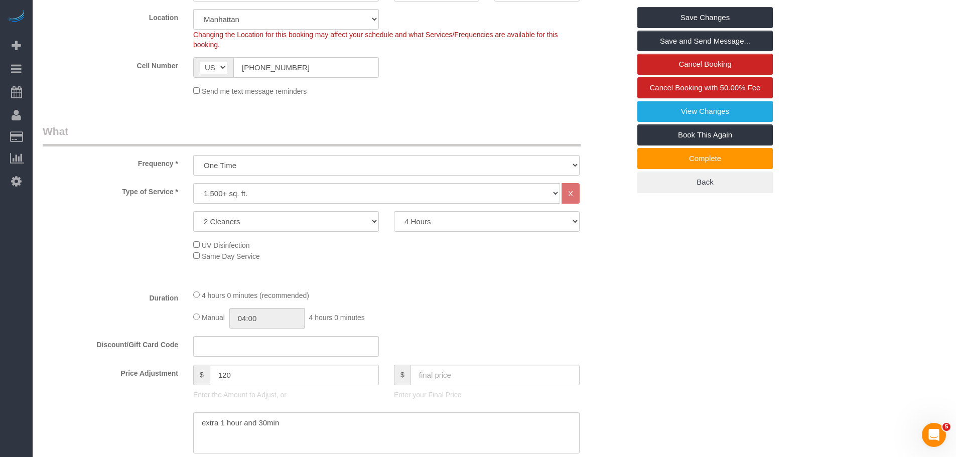
scroll to position [151, 0]
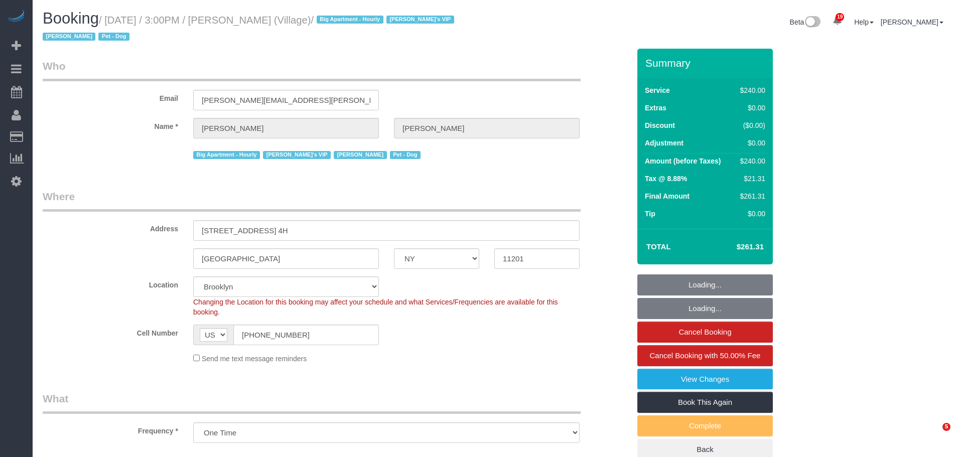
select select "NY"
select select "2"
select select "120"
select select "object:1102"
select select "string:stripe-pm_1R5sYR4VGloSiKo7kvmyR5qN"
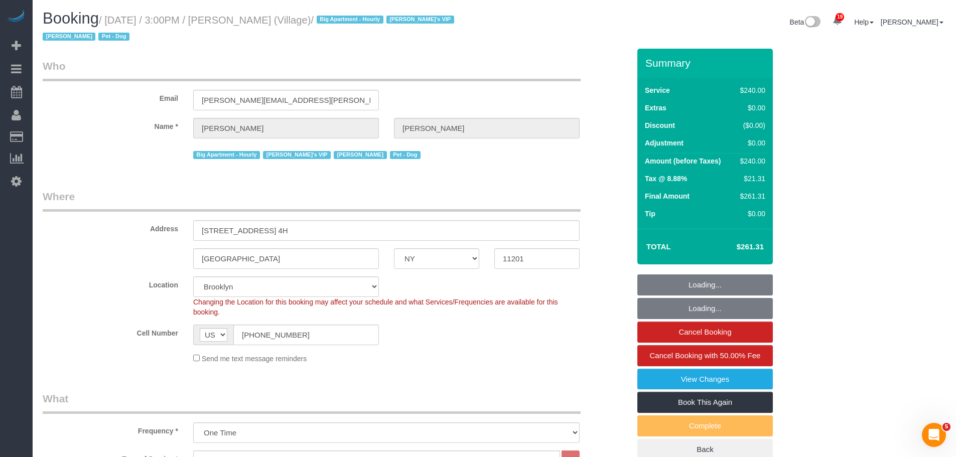
select select "spot1"
select select "number:89"
select select "number:90"
select select "number:13"
select select "number:5"
